Goal: Information Seeking & Learning: Find specific fact

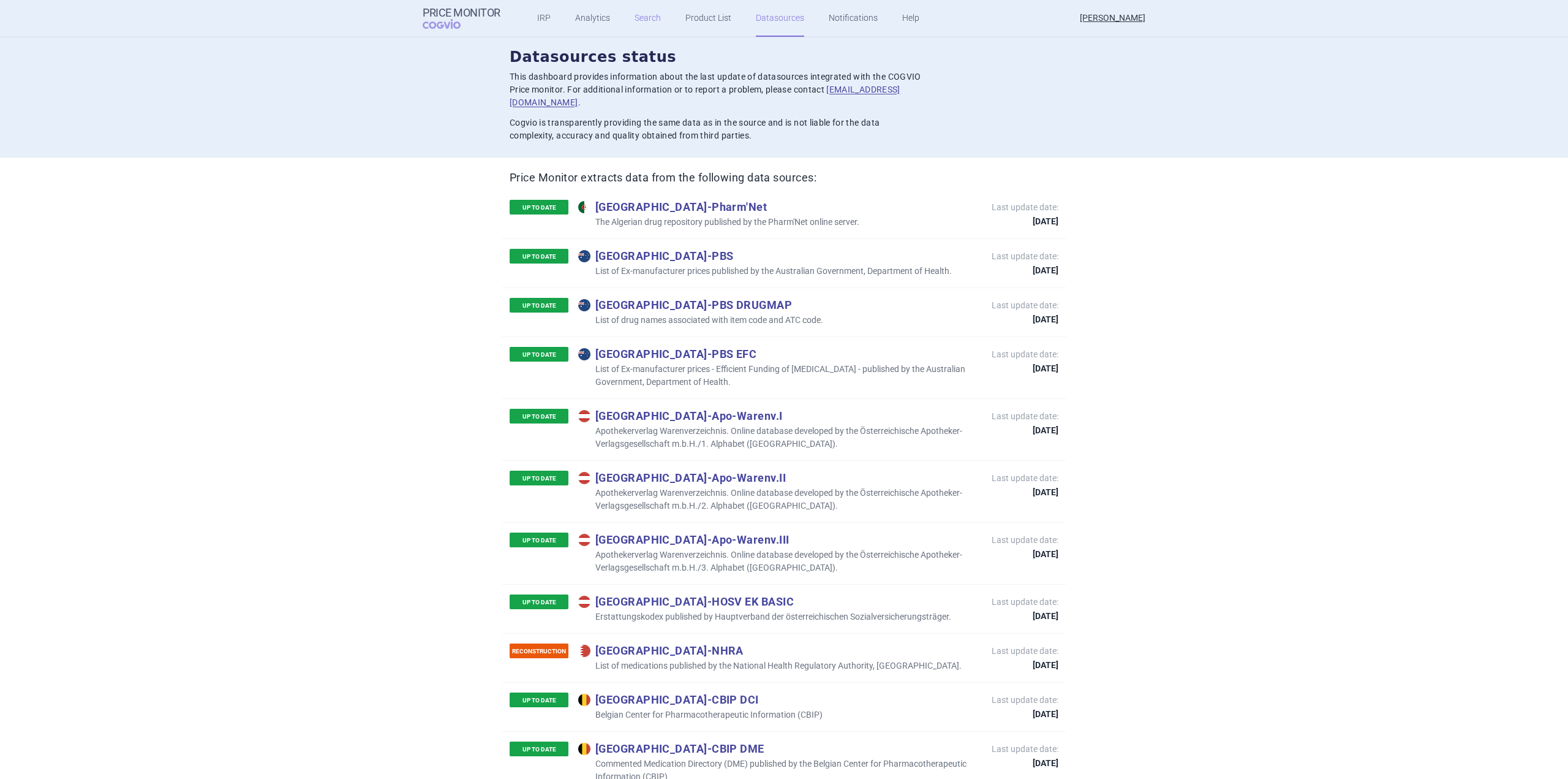
click at [639, 22] on link "Search" at bounding box center [647, 19] width 26 height 37
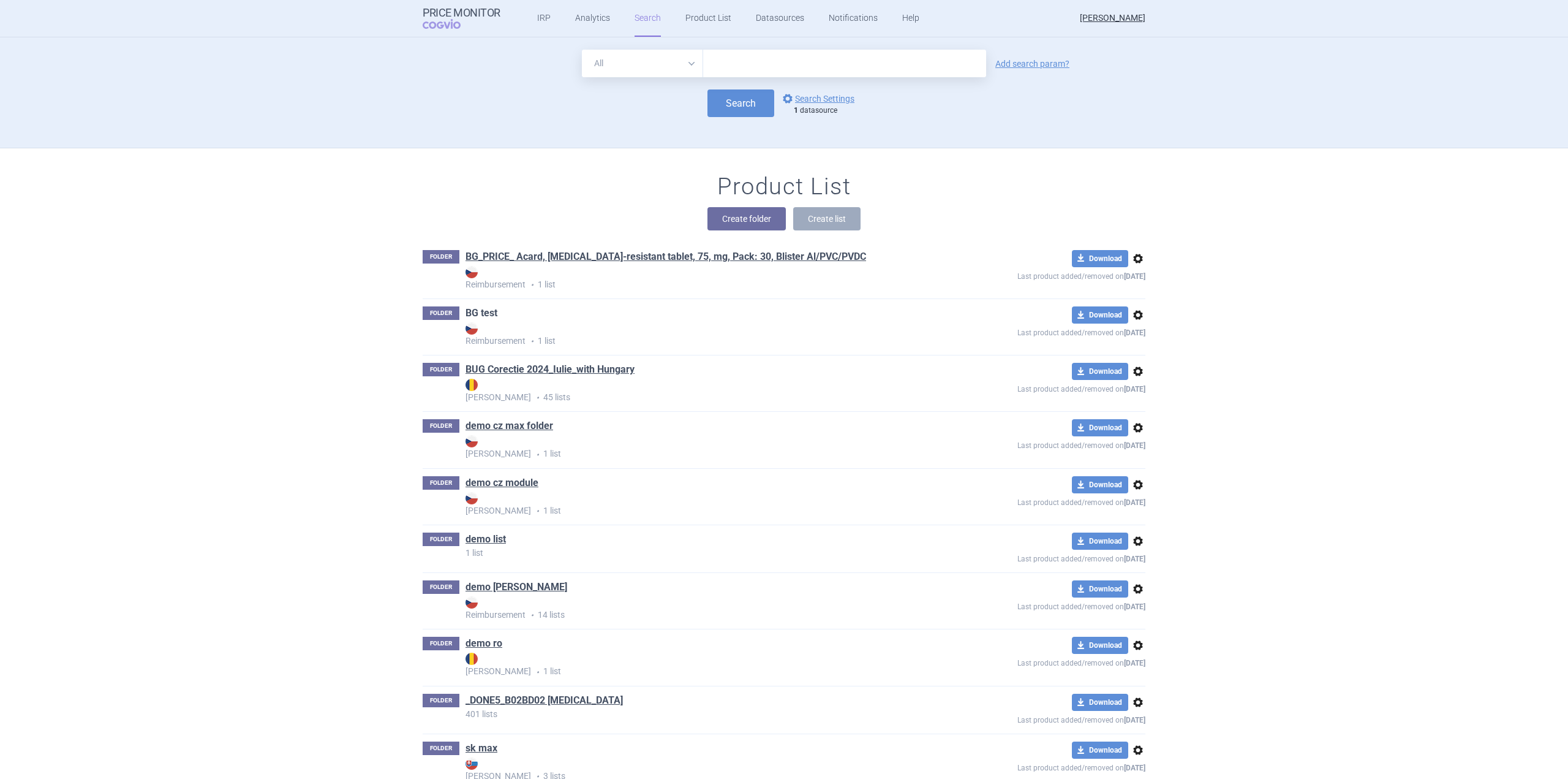
click at [480, 311] on link "BG test" at bounding box center [481, 313] width 32 height 13
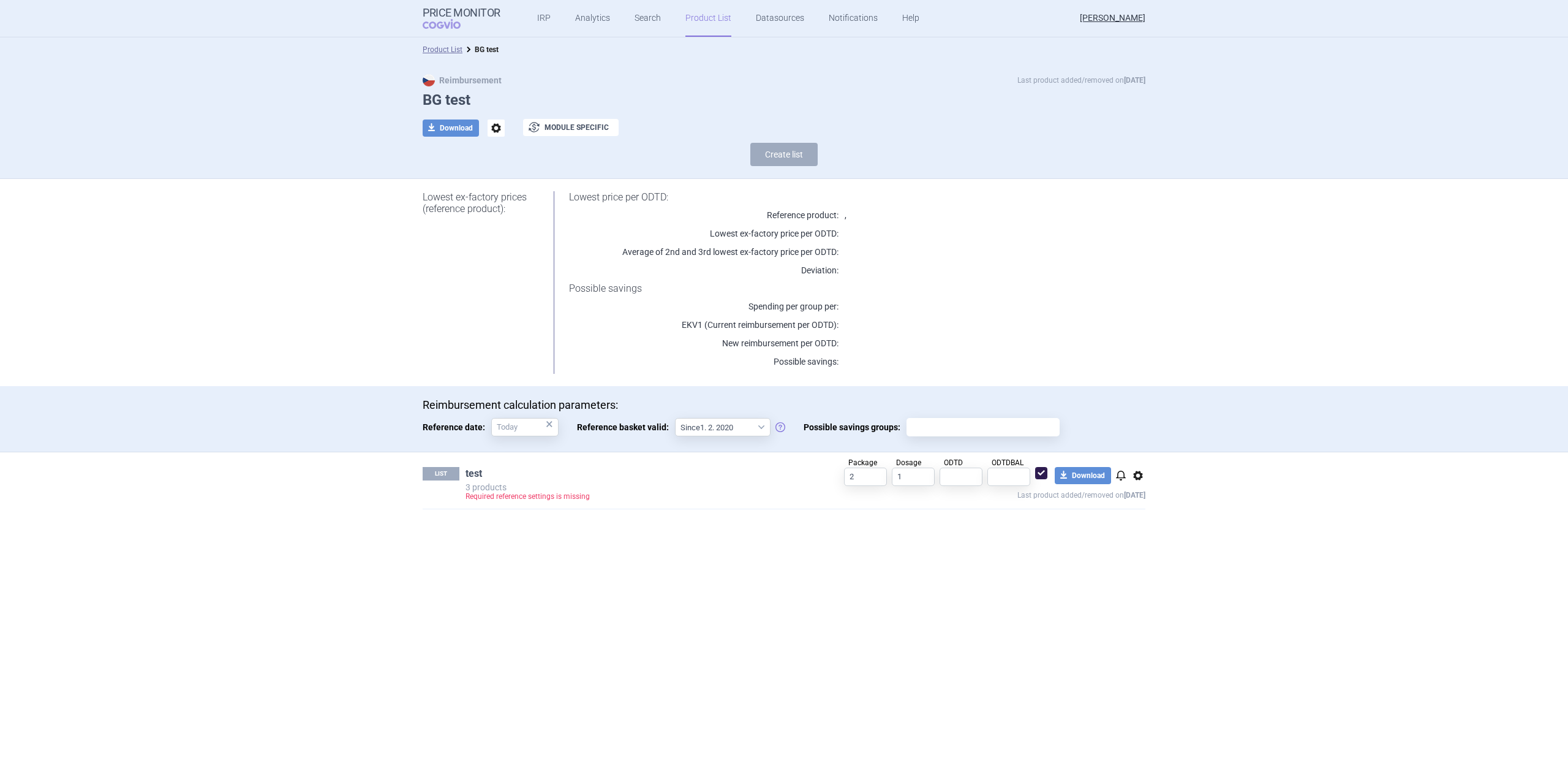
click at [473, 476] on link "test" at bounding box center [473, 473] width 16 height 13
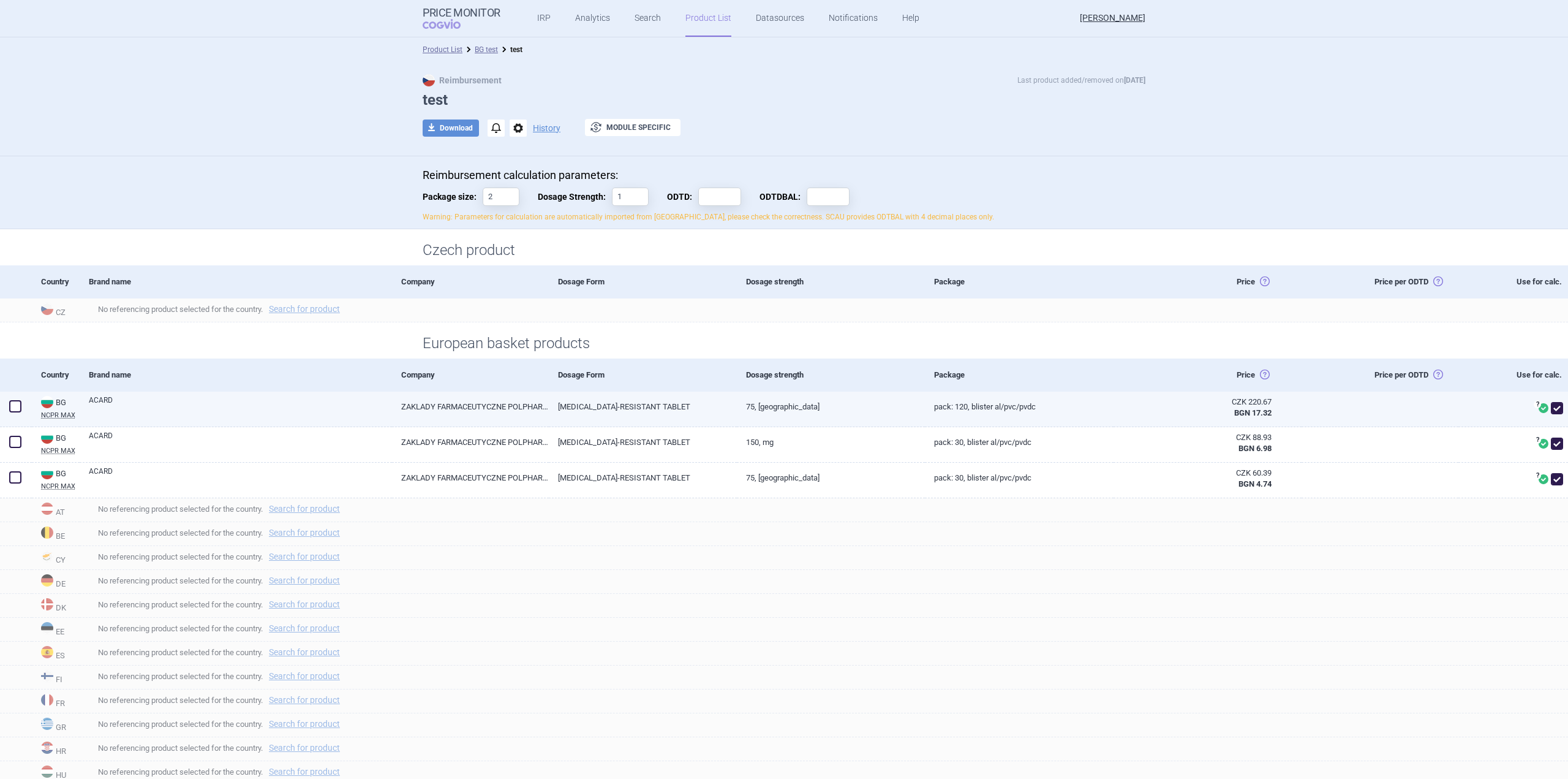
click at [422, 408] on link "ZAKLADY FARMACEUTYCZNE POLPHARMA S.A., [GEOGRAPHIC_DATA]" at bounding box center [470, 406] width 157 height 30
select select "EUR"
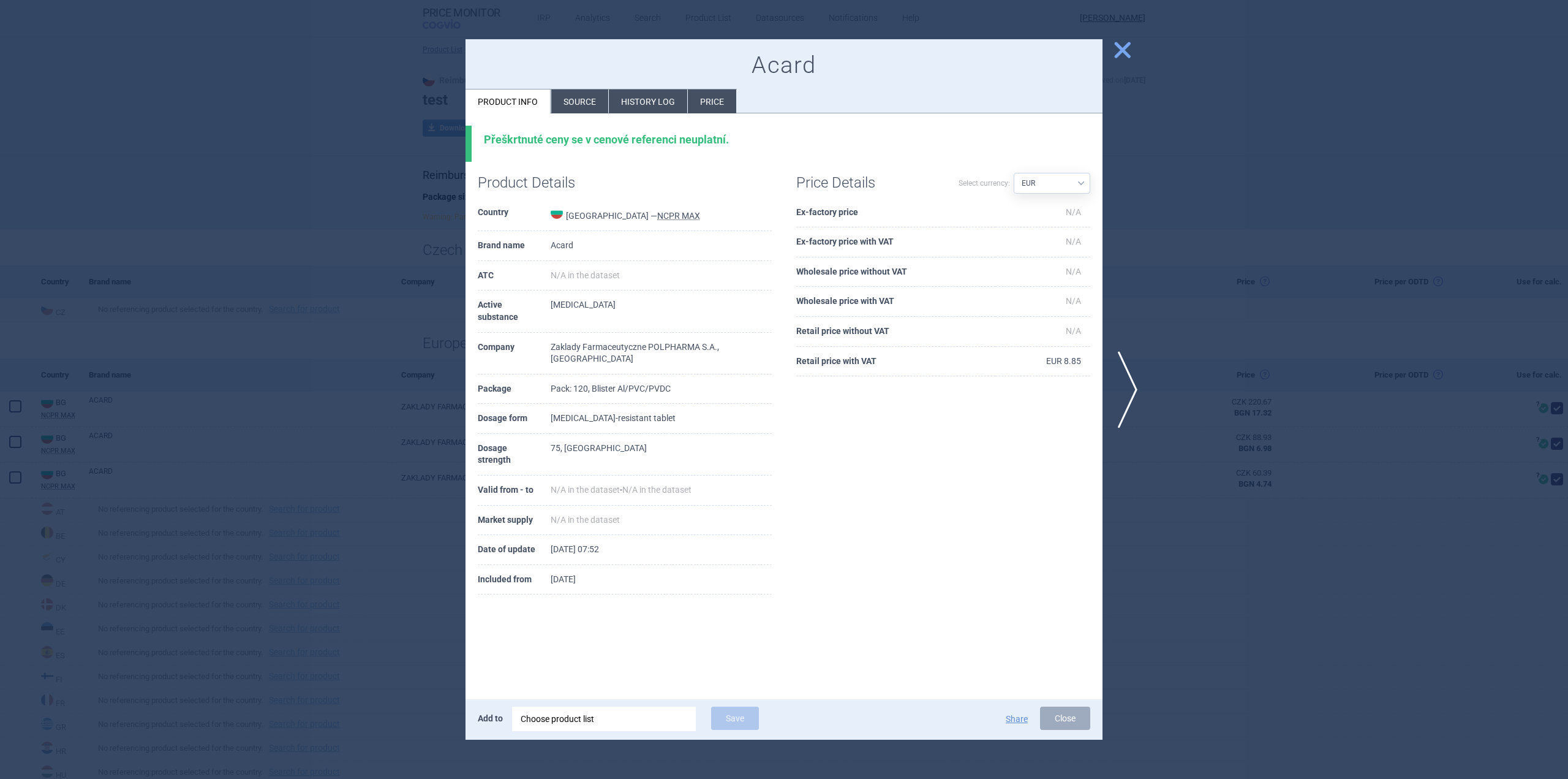
click at [572, 248] on td "Acard" at bounding box center [661, 246] width 221 height 30
click at [1102, 41] on div "Acard Product info Source History log Price" at bounding box center [784, 77] width 637 height 75
click at [1116, 53] on span "close" at bounding box center [1122, 50] width 22 height 22
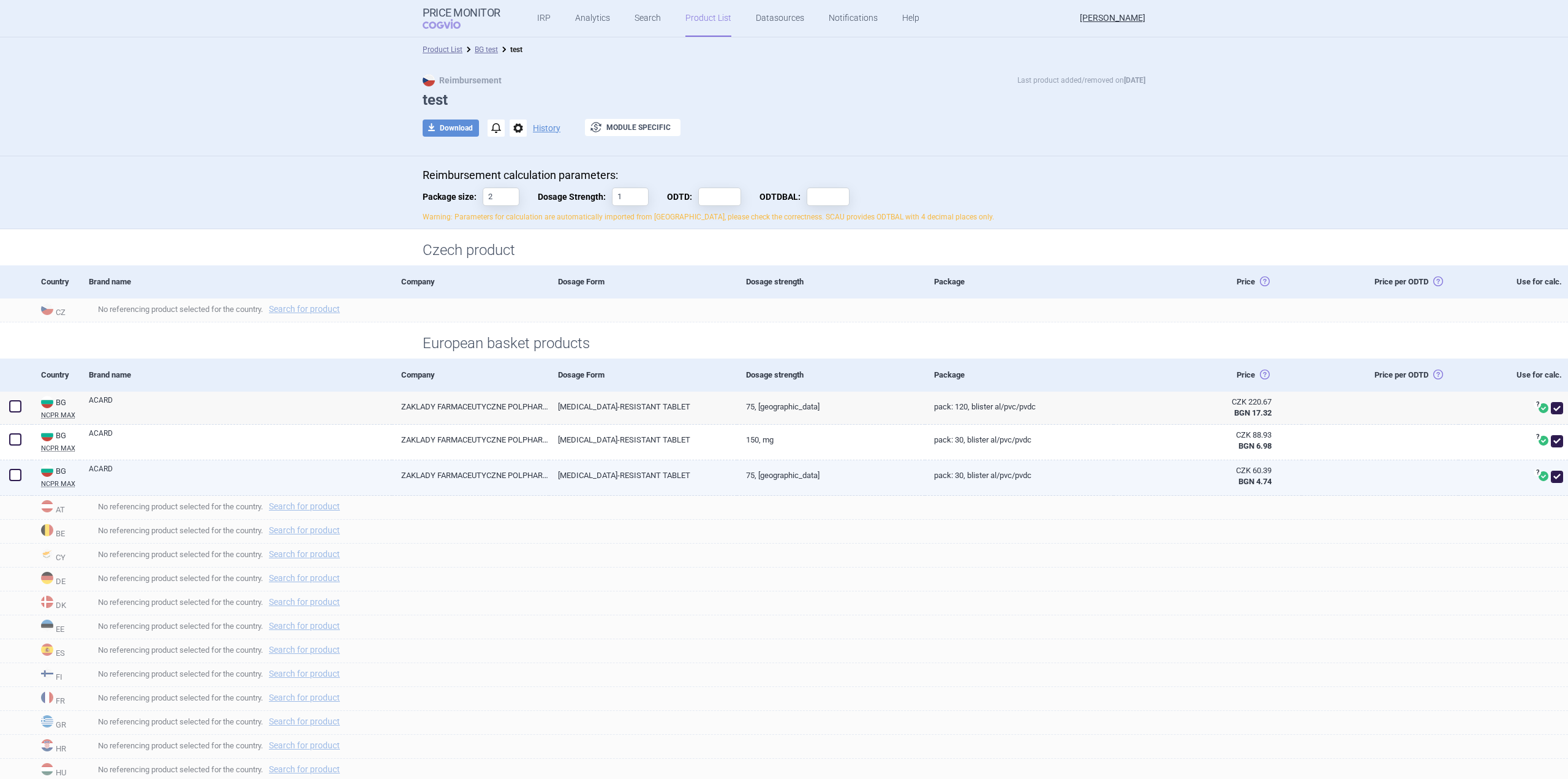
click at [340, 477] on link "ACARD" at bounding box center [241, 474] width 303 height 22
select select "EUR"
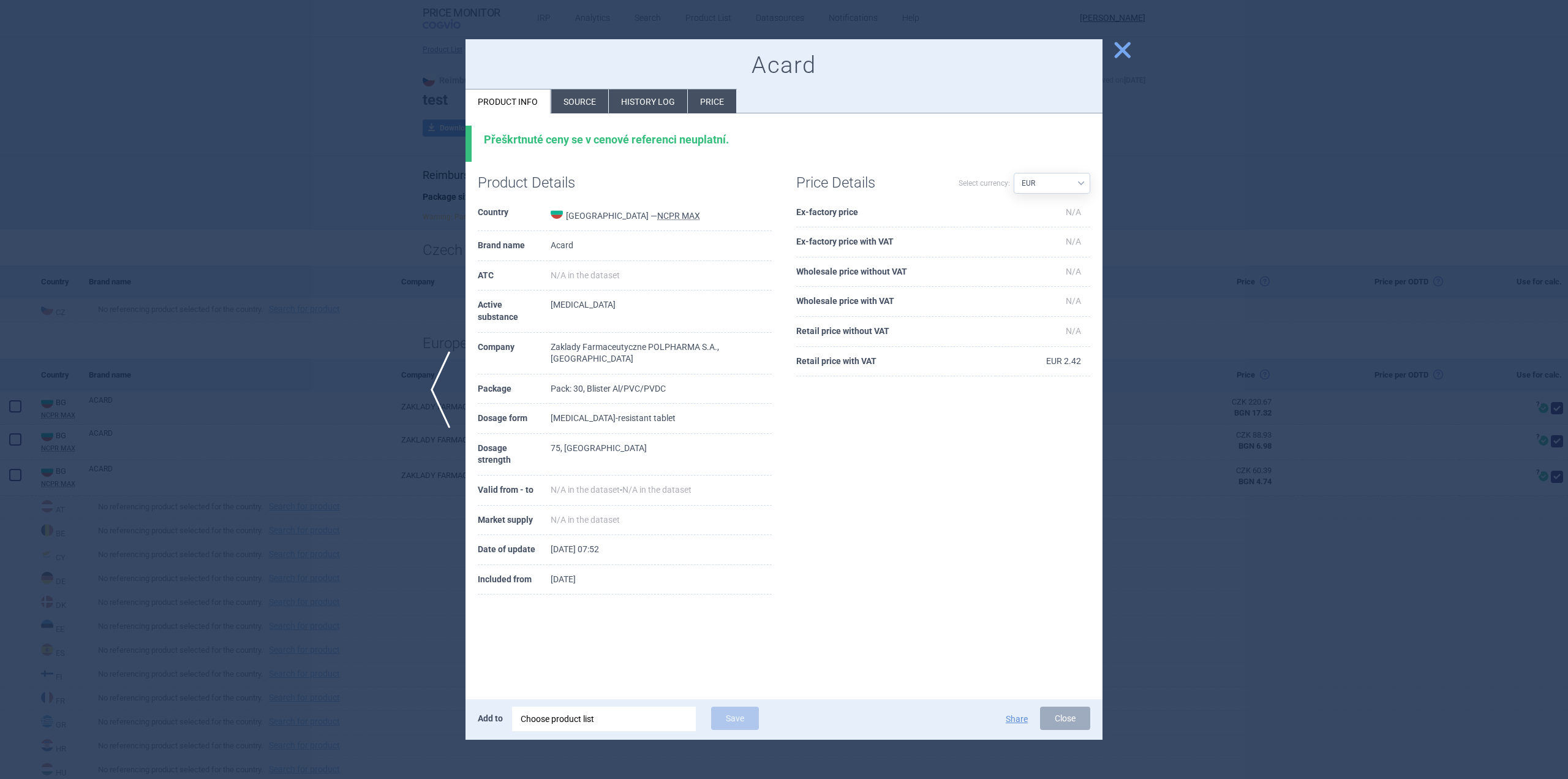
click at [584, 95] on li "Source" at bounding box center [580, 101] width 57 height 24
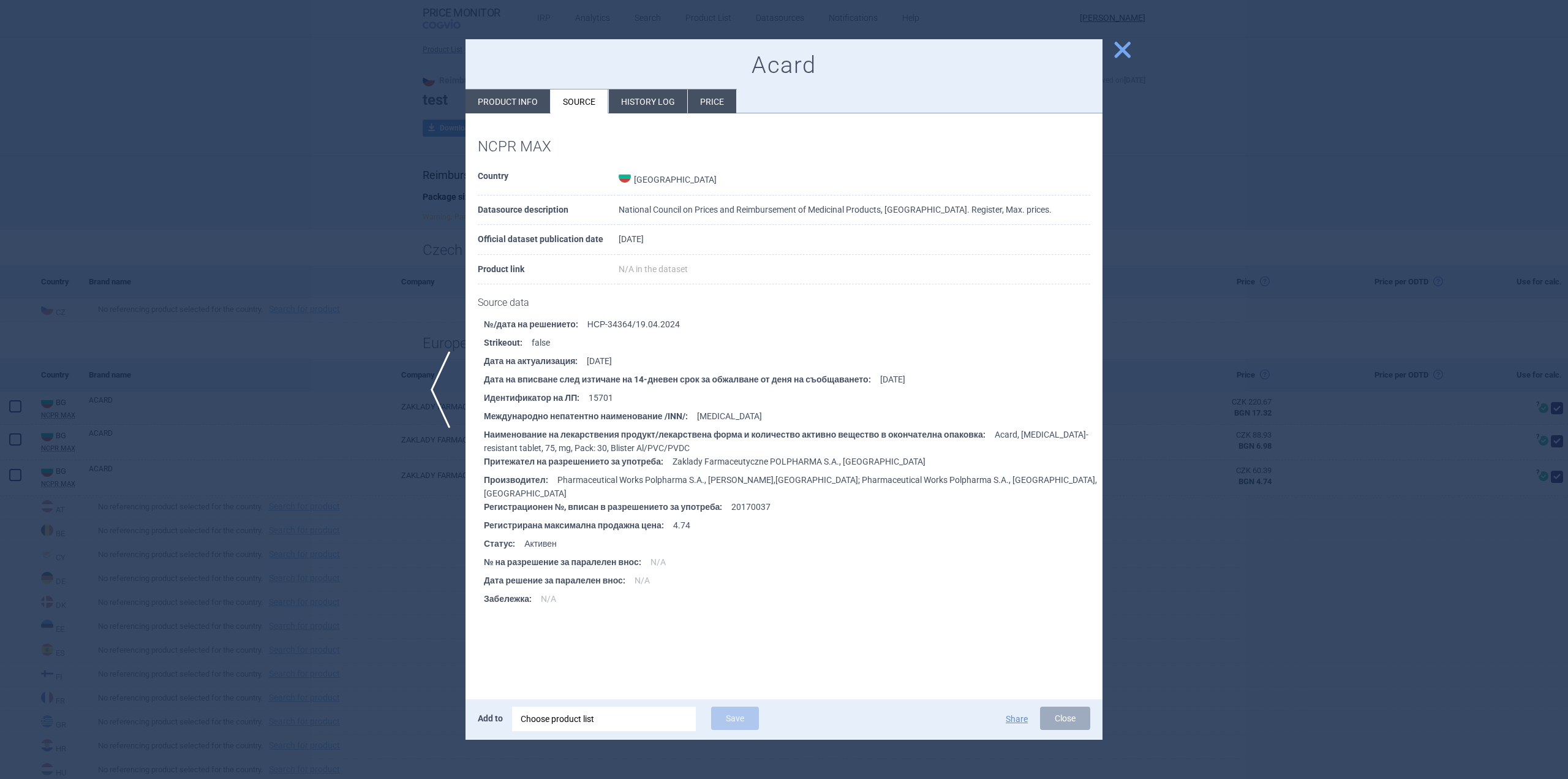
click at [1119, 50] on span "close" at bounding box center [1122, 50] width 22 height 22
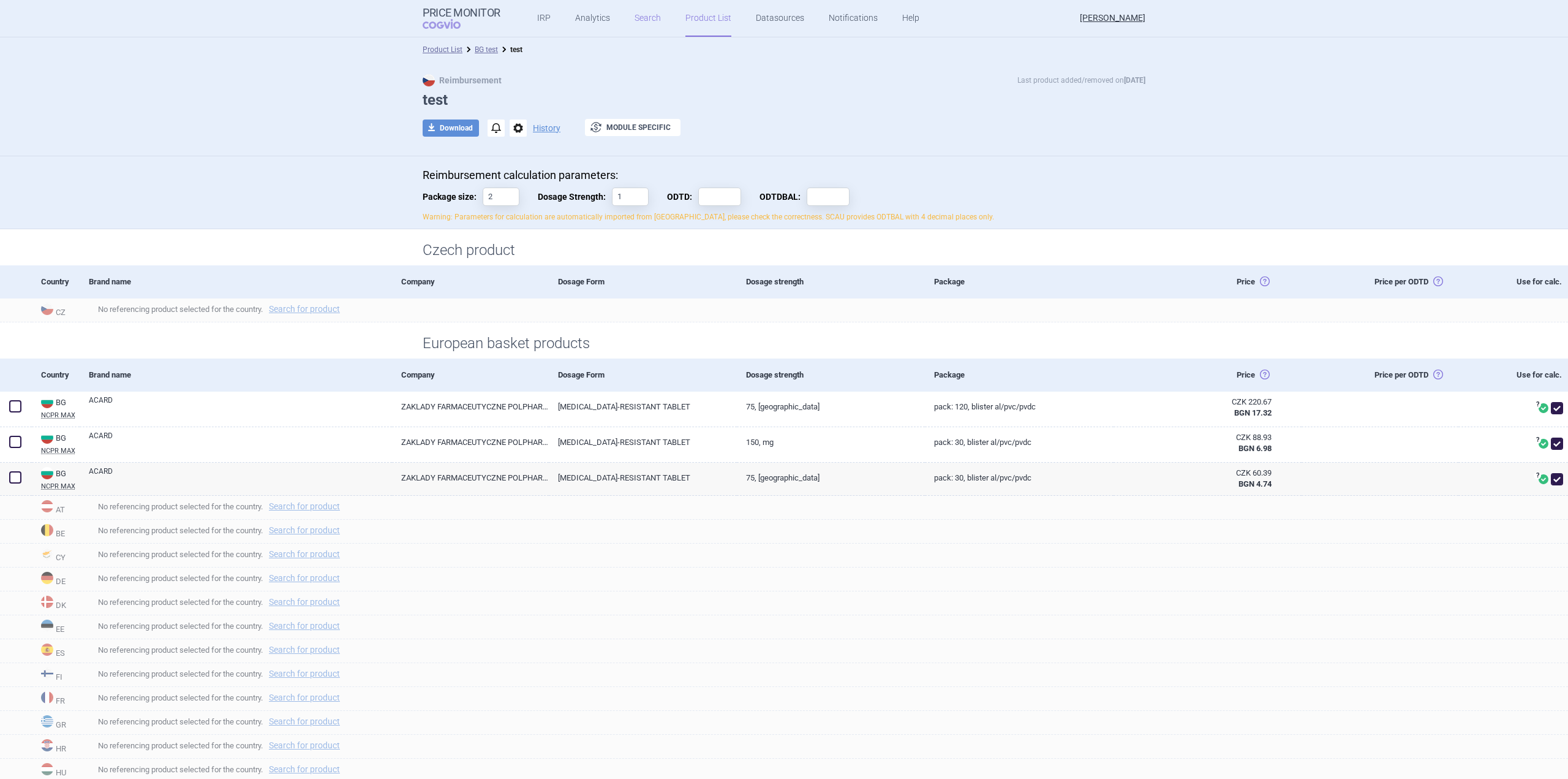
click at [645, 12] on link "Search" at bounding box center [647, 19] width 26 height 37
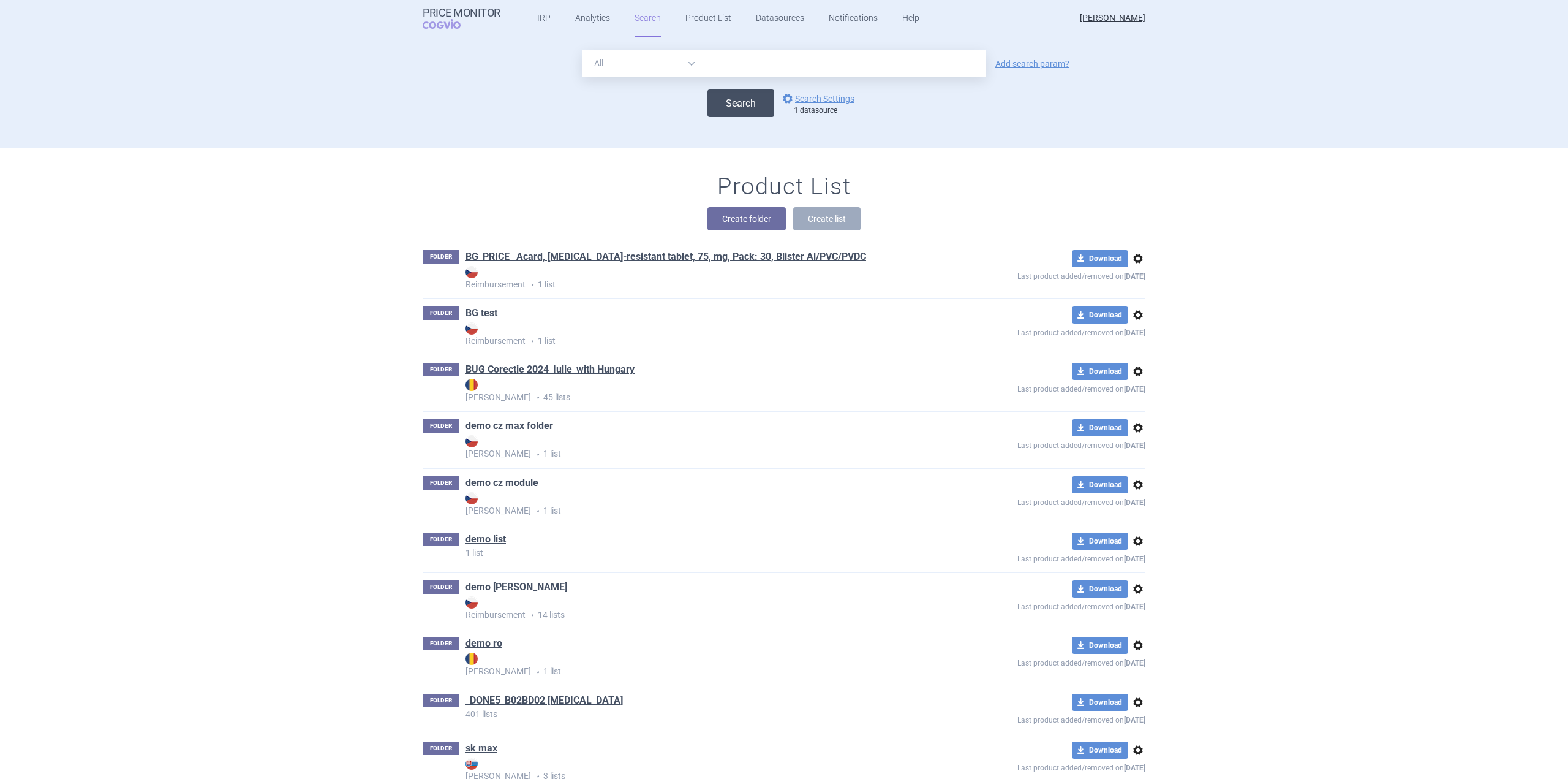
click at [743, 102] on button "Search" at bounding box center [741, 104] width 67 height 28
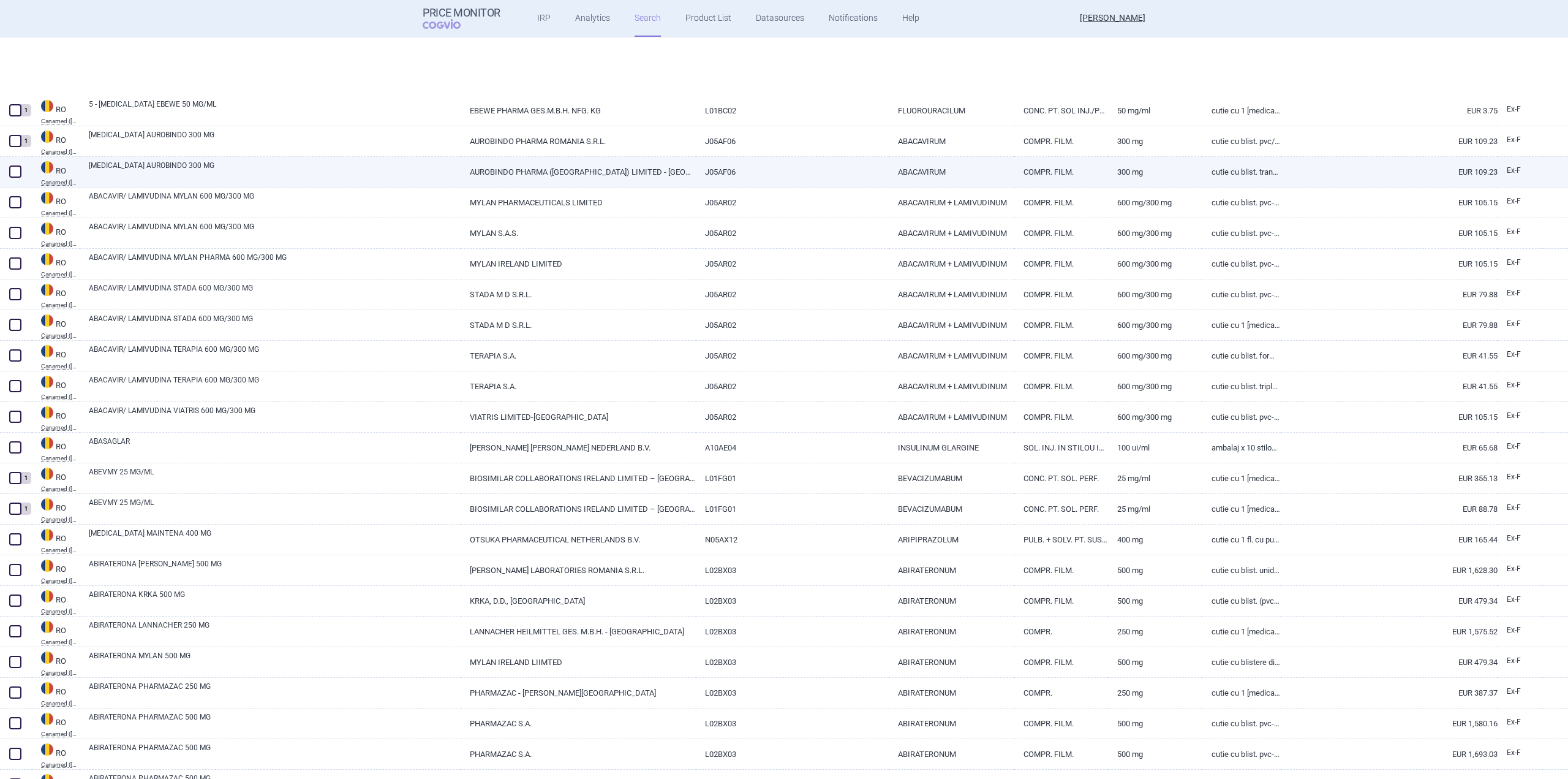
scroll to position [245, 0]
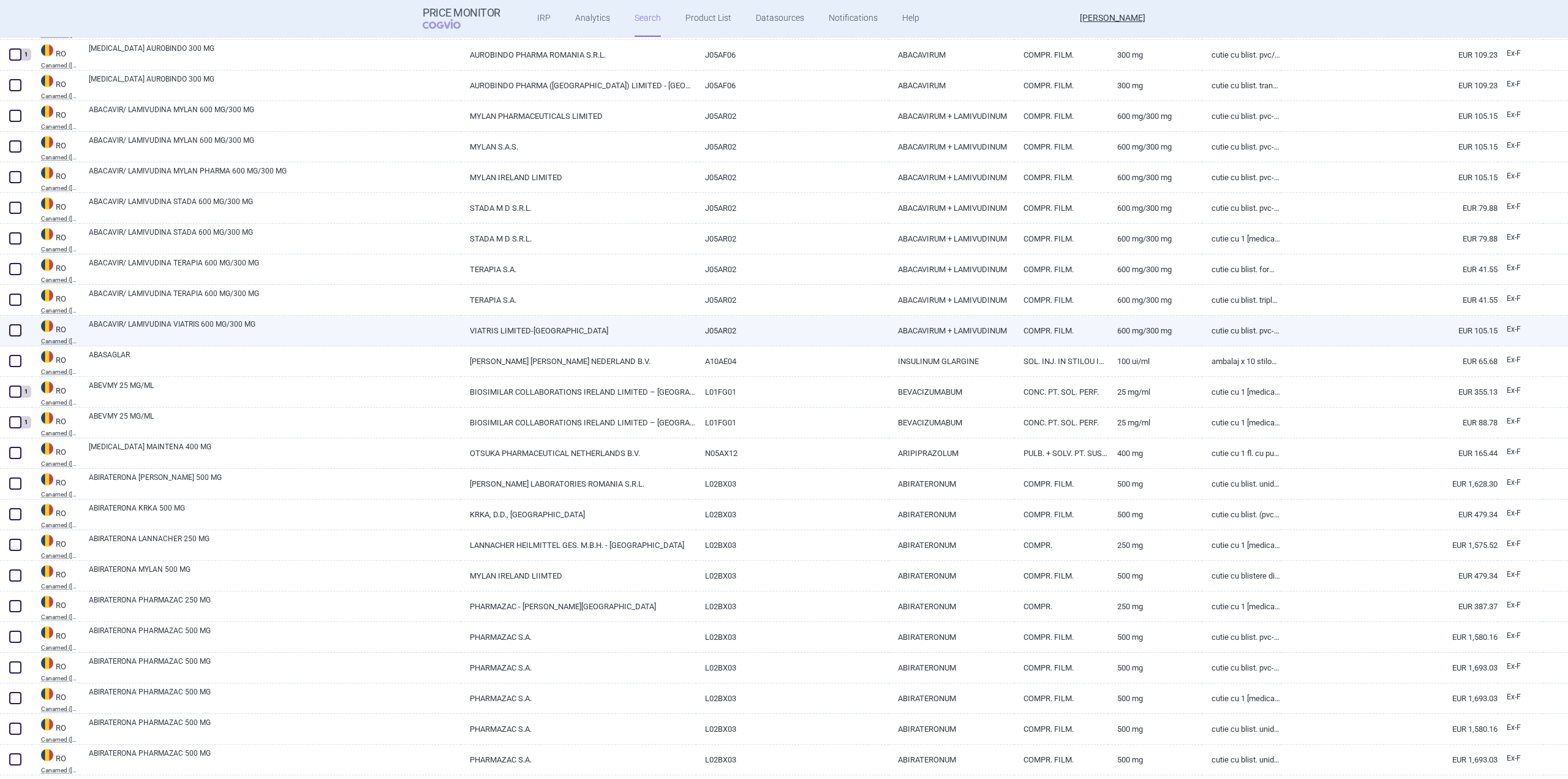
click at [174, 325] on link "ABACAVIR/ LAMIVUDINA VIATRIS 600 MG/300 MG" at bounding box center [275, 330] width 372 height 22
select select "EUR"
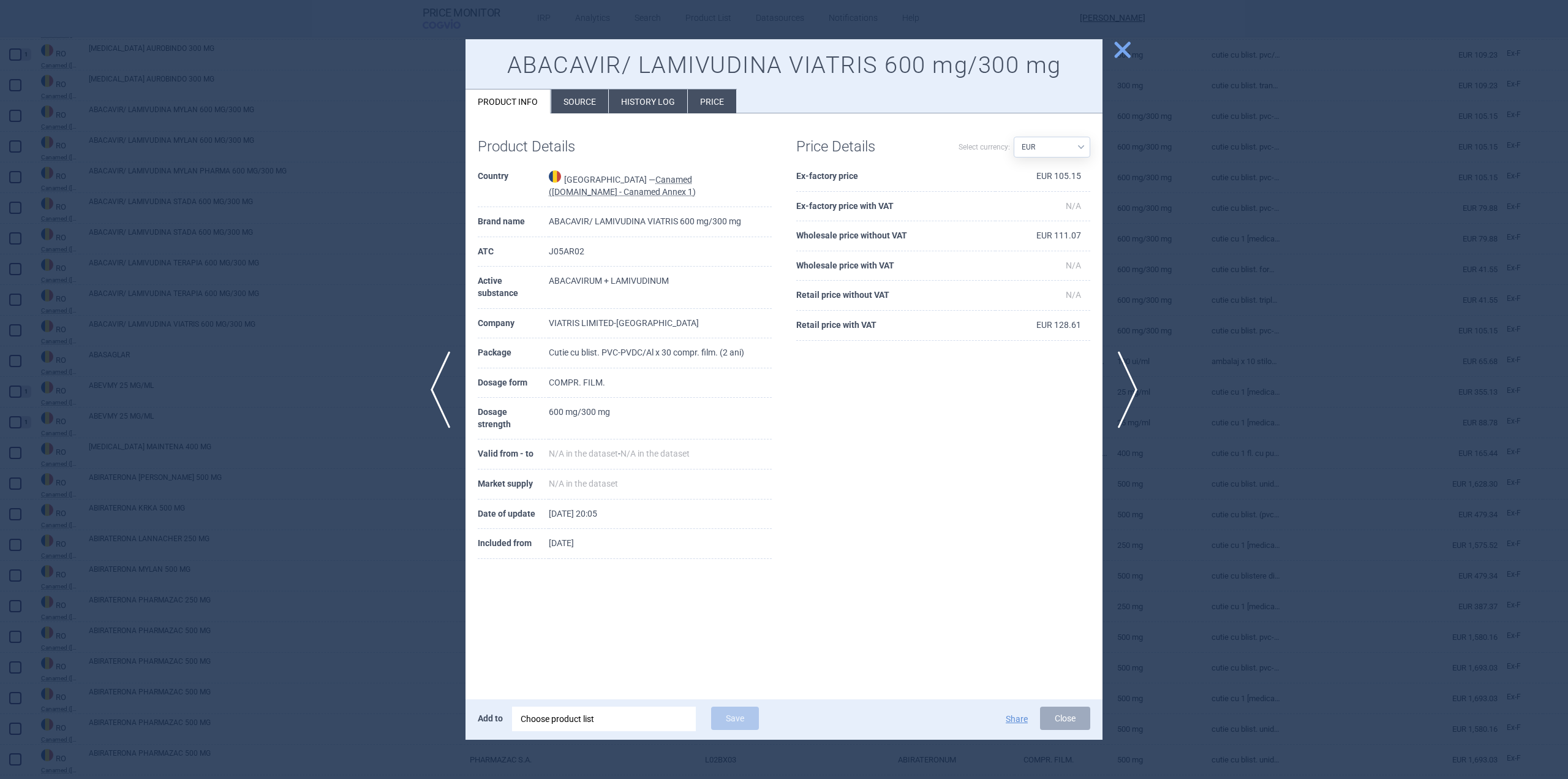
click at [1116, 47] on span "close" at bounding box center [1122, 50] width 22 height 22
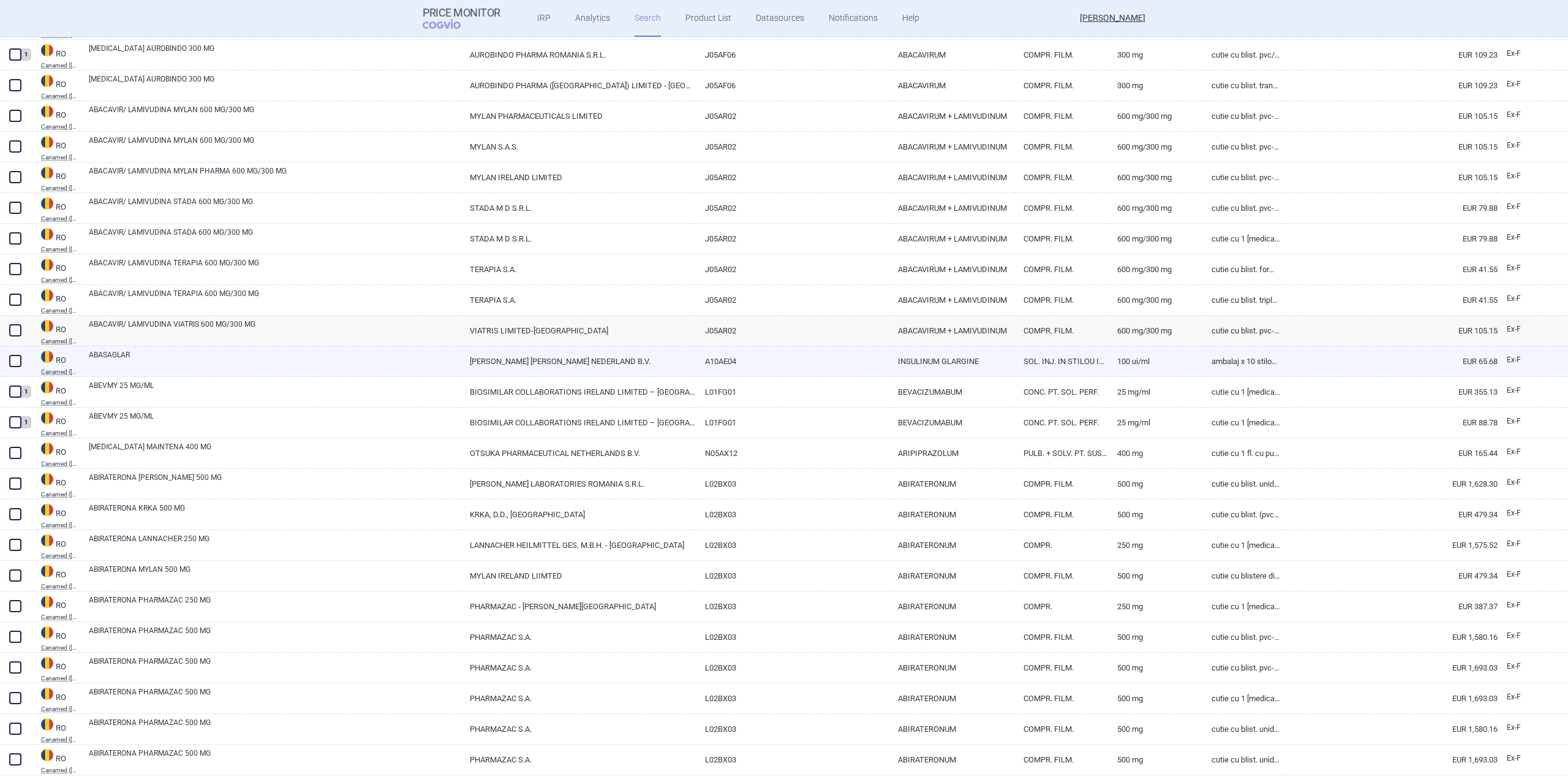
scroll to position [61, 0]
